Goal: Navigation & Orientation: Find specific page/section

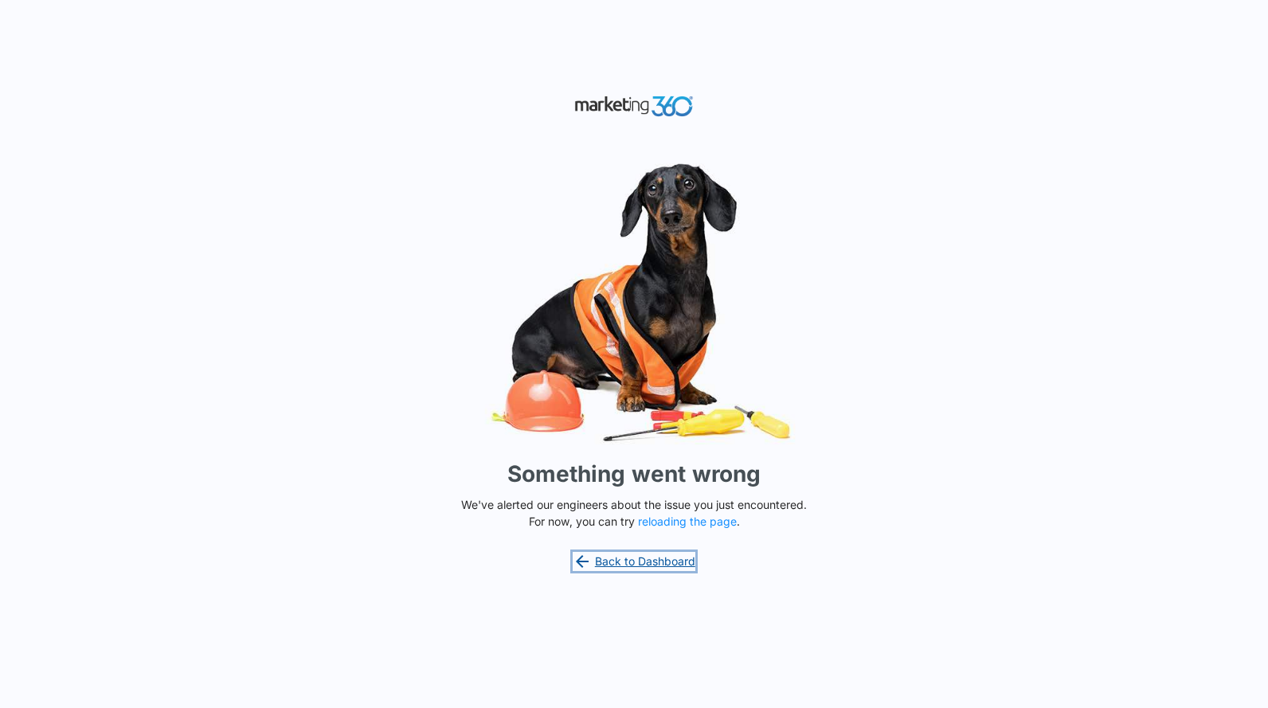
click at [649, 564] on link "Back to Dashboard" at bounding box center [634, 561] width 123 height 19
click at [673, 519] on button "reloading the page" at bounding box center [687, 521] width 99 height 13
click at [680, 521] on button "reloading the page" at bounding box center [687, 521] width 99 height 13
